Goal: Task Accomplishment & Management: Manage account settings

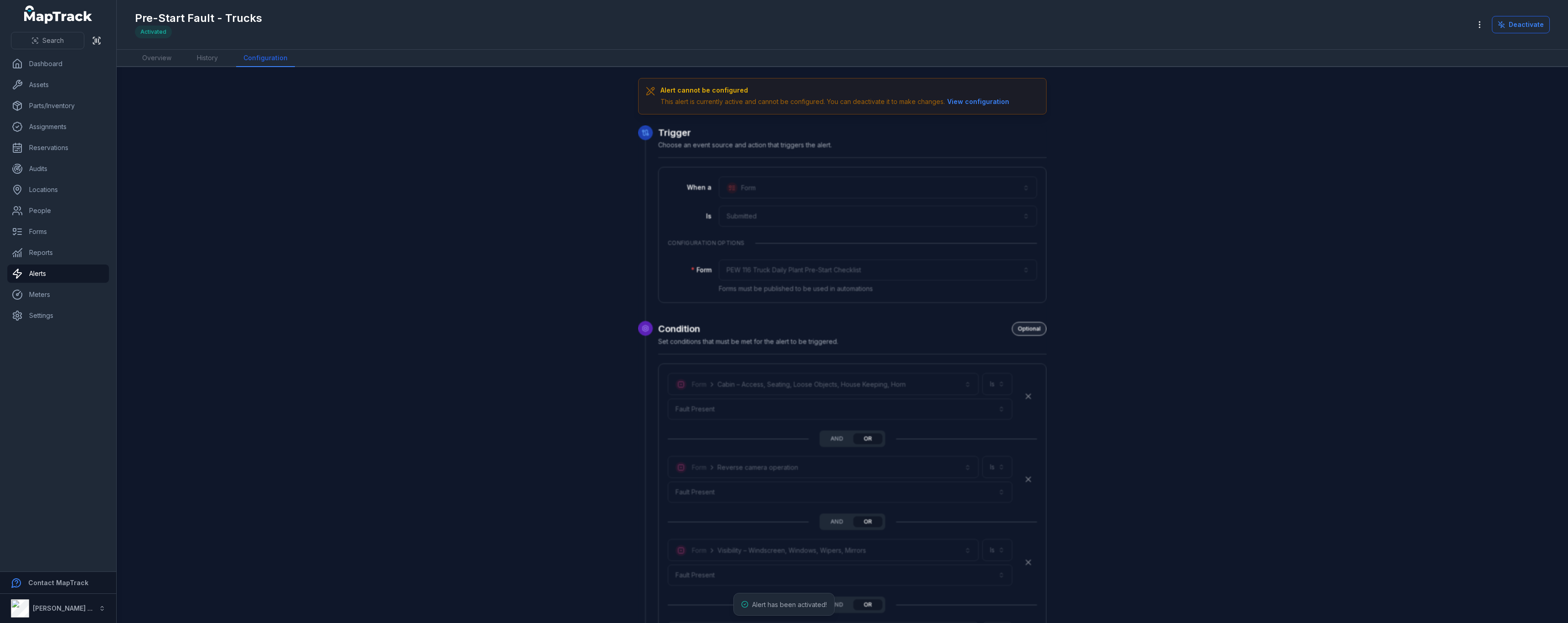
scroll to position [2600, 0]
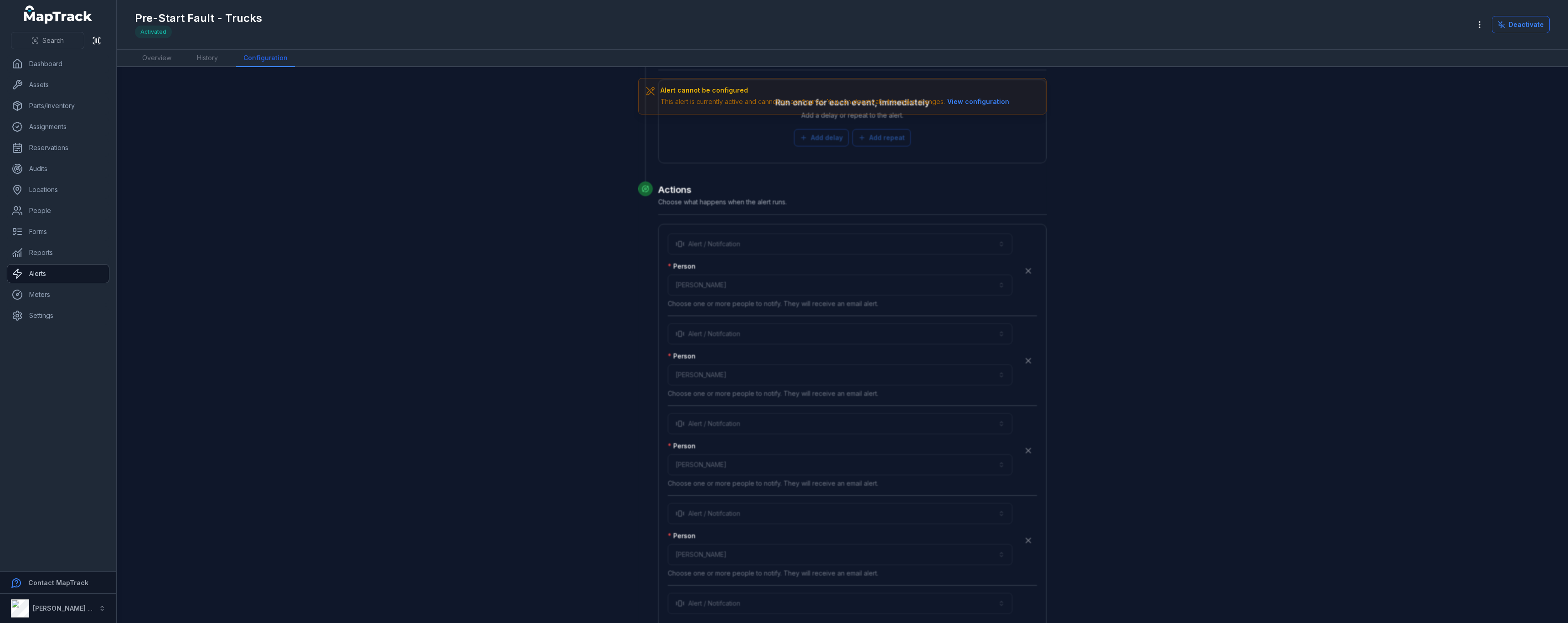
click at [61, 274] on link "Alerts" at bounding box center [58, 273] width 101 height 19
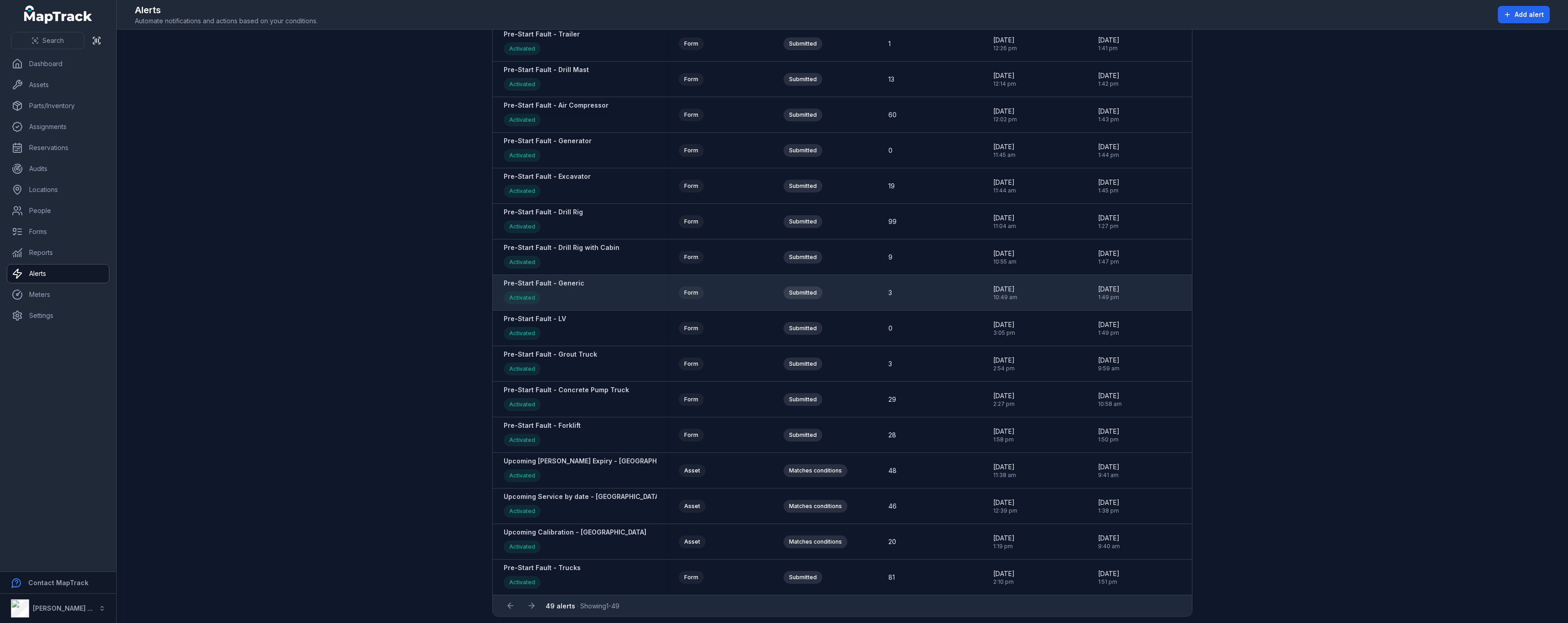
scroll to position [1236, 0]
click at [557, 278] on strong "Pre-Start Fault - Generic" at bounding box center [545, 278] width 81 height 9
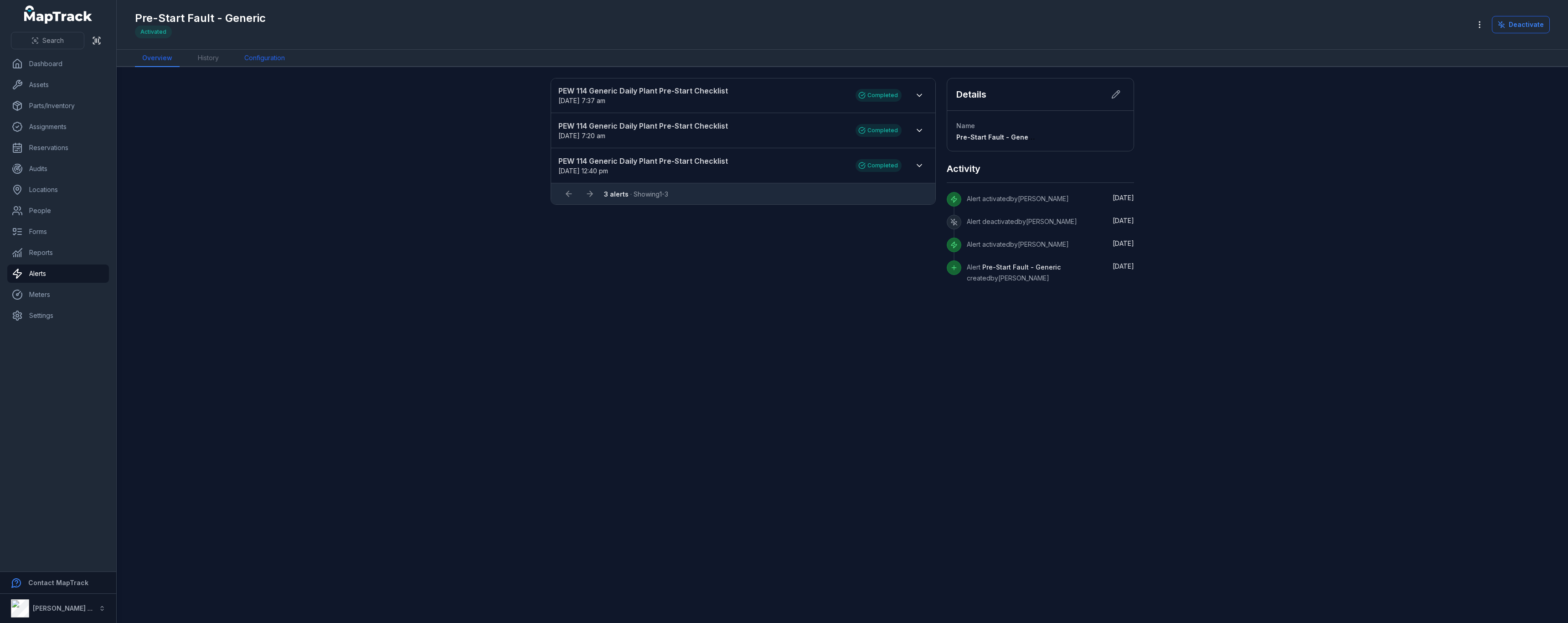
click at [283, 57] on link "Configuration" at bounding box center [265, 58] width 55 height 17
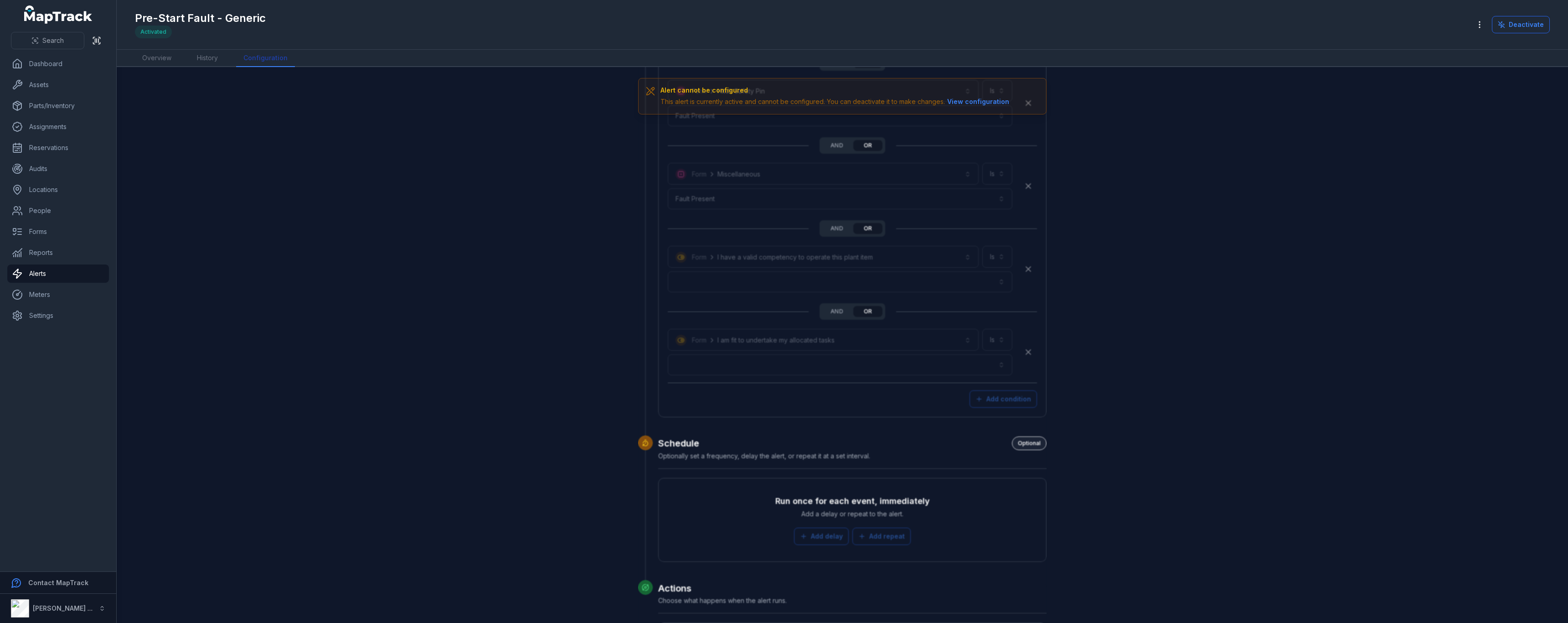
scroll to position [2008, 0]
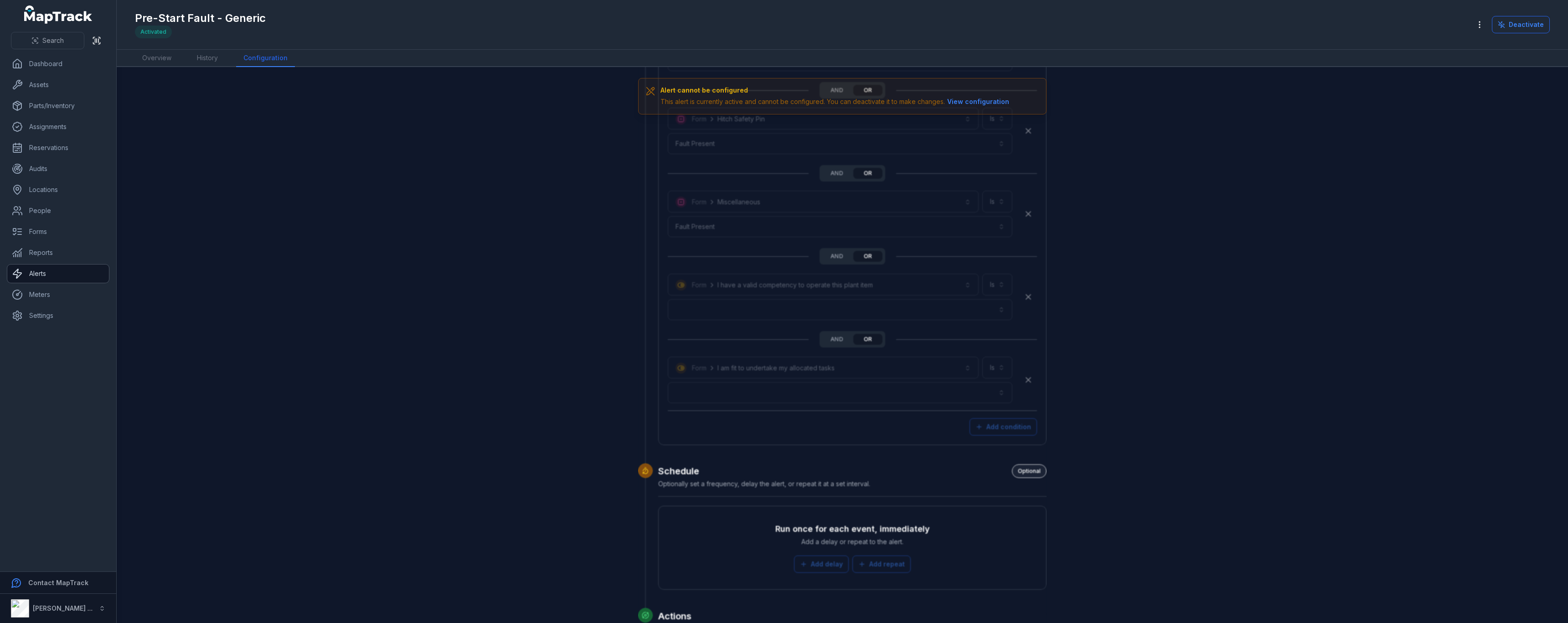
click at [58, 274] on link "Alerts" at bounding box center [58, 273] width 101 height 19
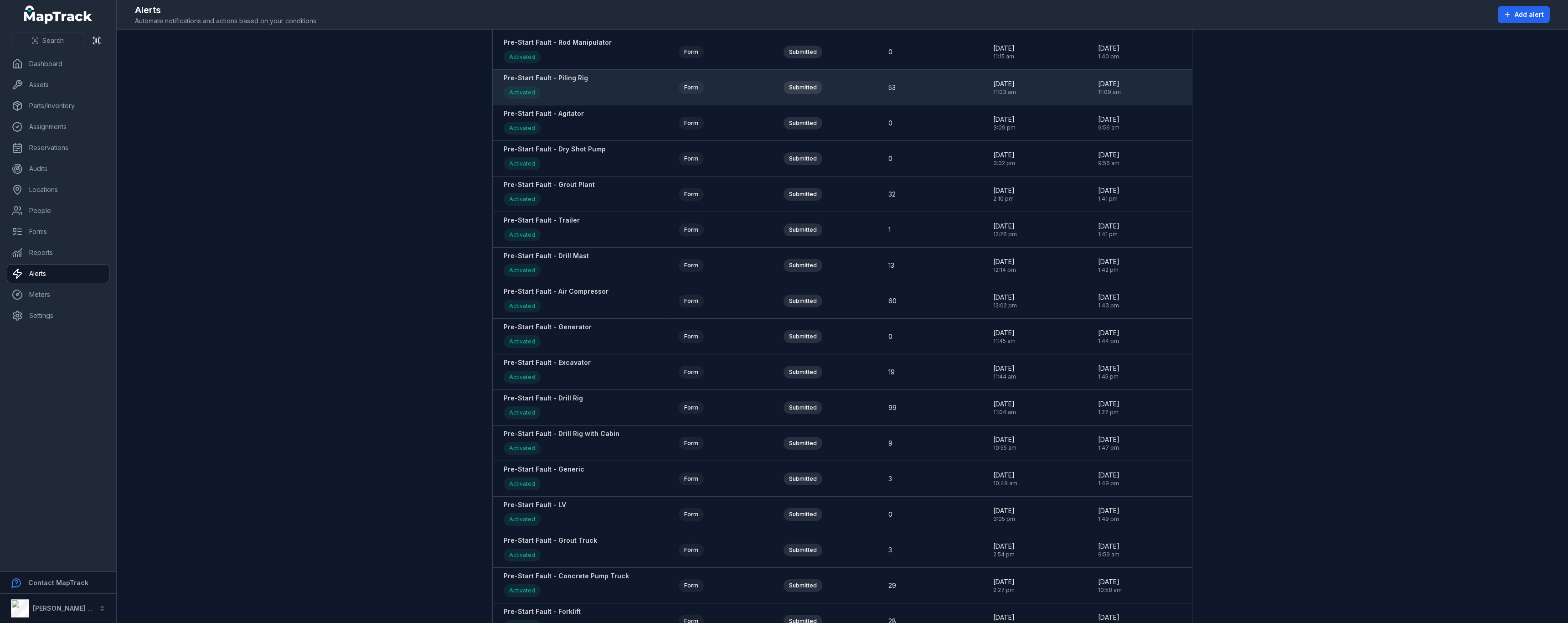
scroll to position [1236, 0]
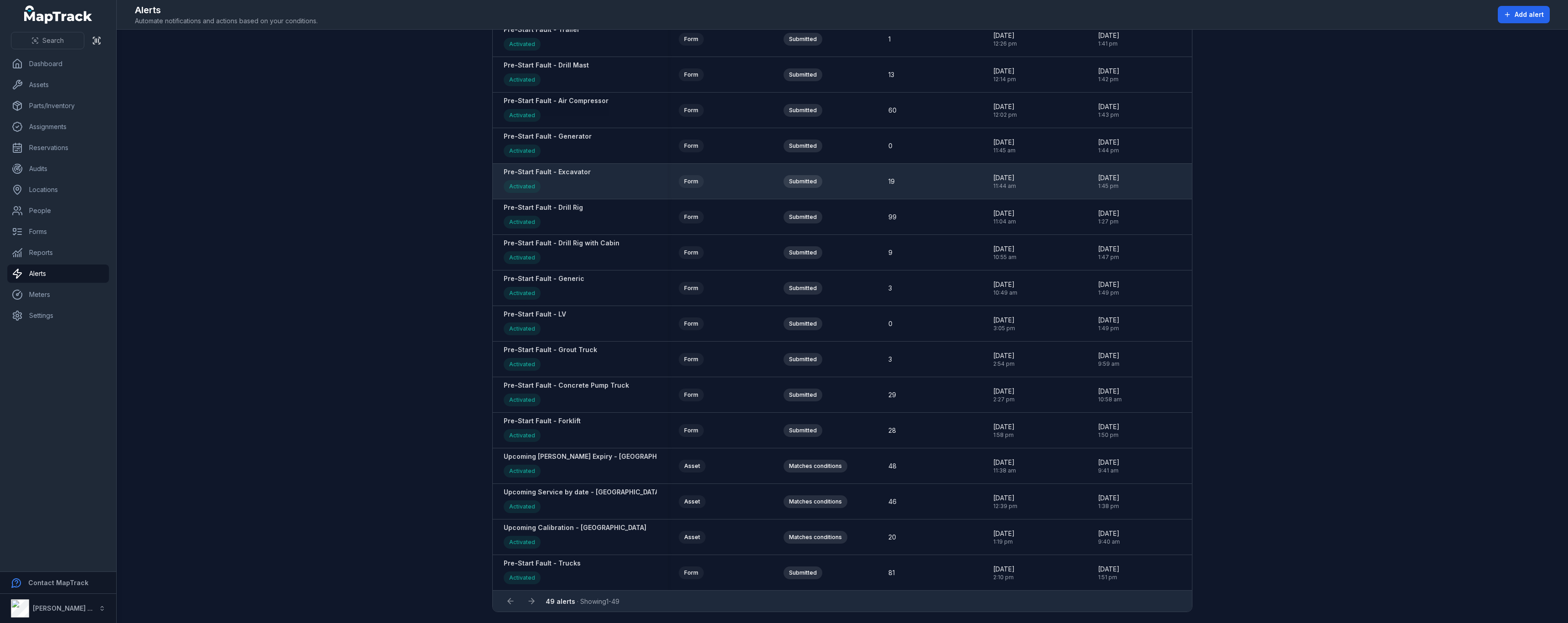
click at [569, 173] on strong "Pre-Start Fault - Excavator" at bounding box center [547, 171] width 87 height 9
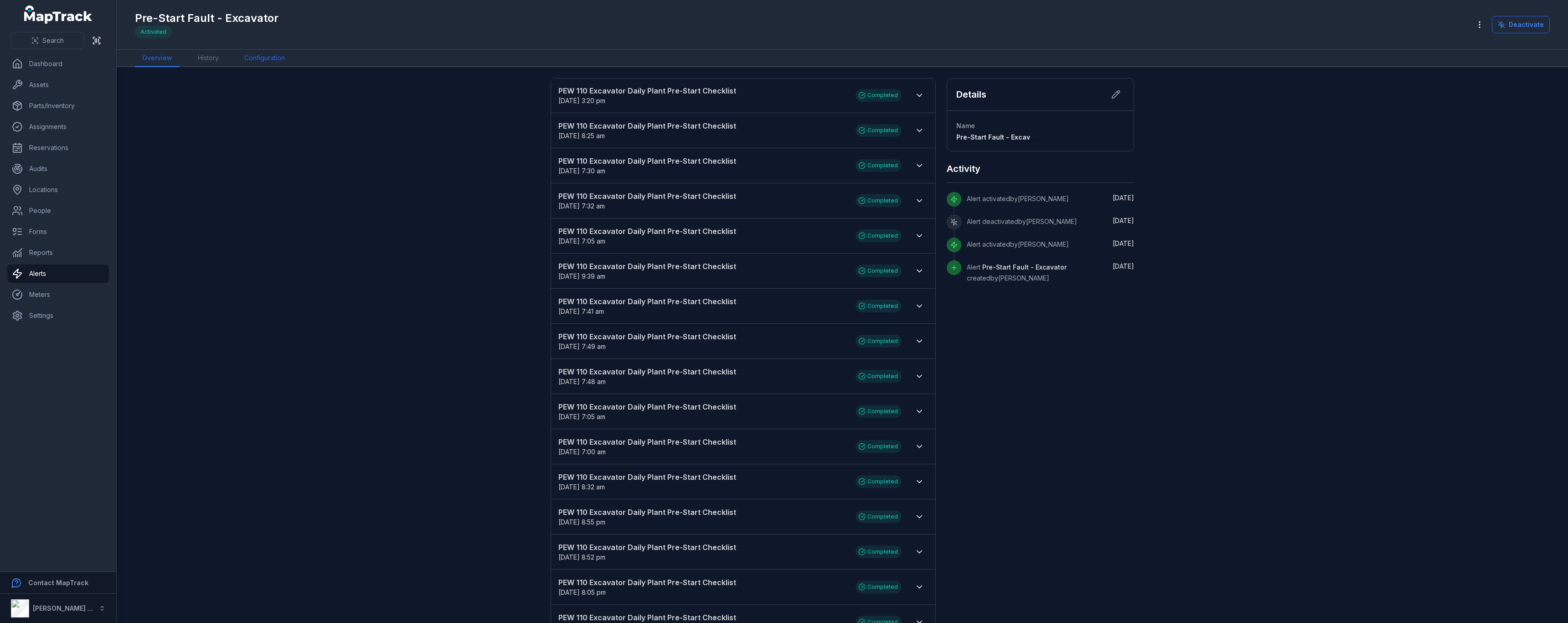
click at [268, 63] on link "Configuration" at bounding box center [265, 58] width 55 height 17
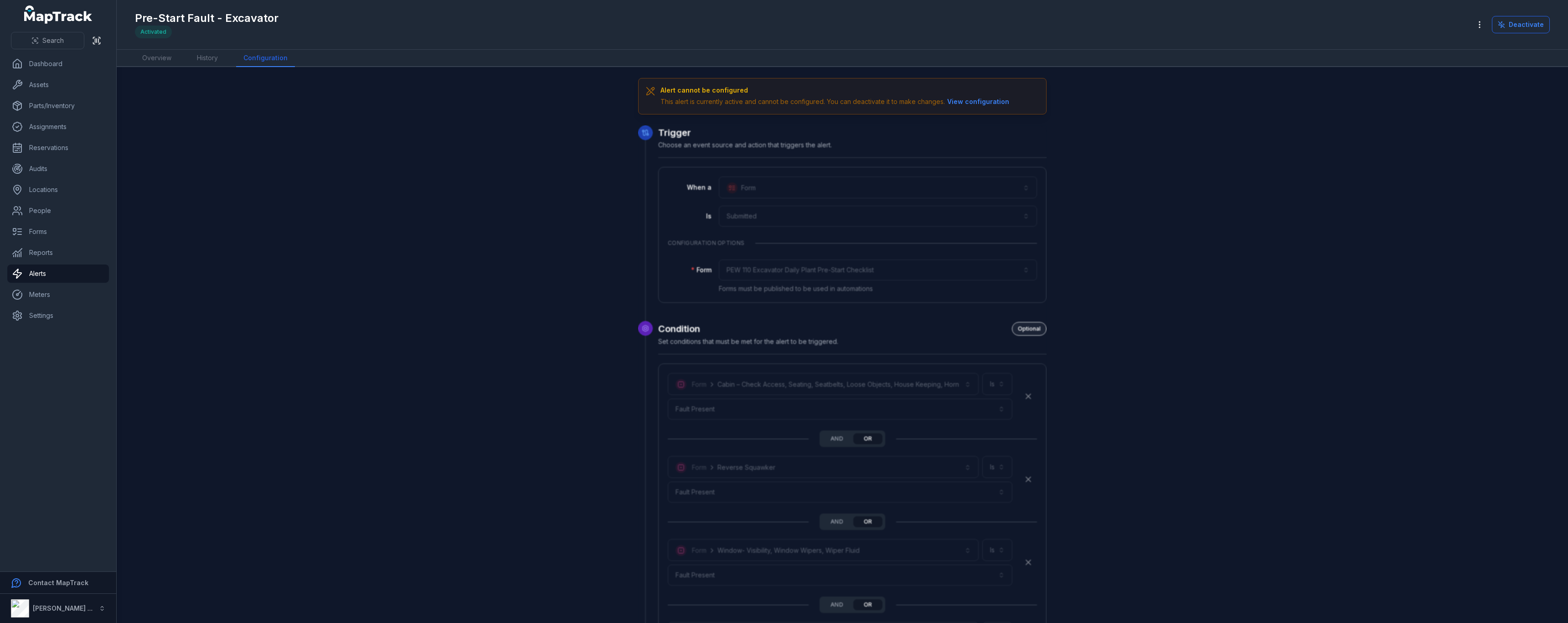
click at [60, 283] on ul "Dashboard Assets Parts/Inventory Assignments Reservations Audits Locations Peop…" at bounding box center [58, 190] width 101 height 270
click at [60, 280] on link "Alerts" at bounding box center [58, 273] width 101 height 19
